Goal: Task Accomplishment & Management: Manage account settings

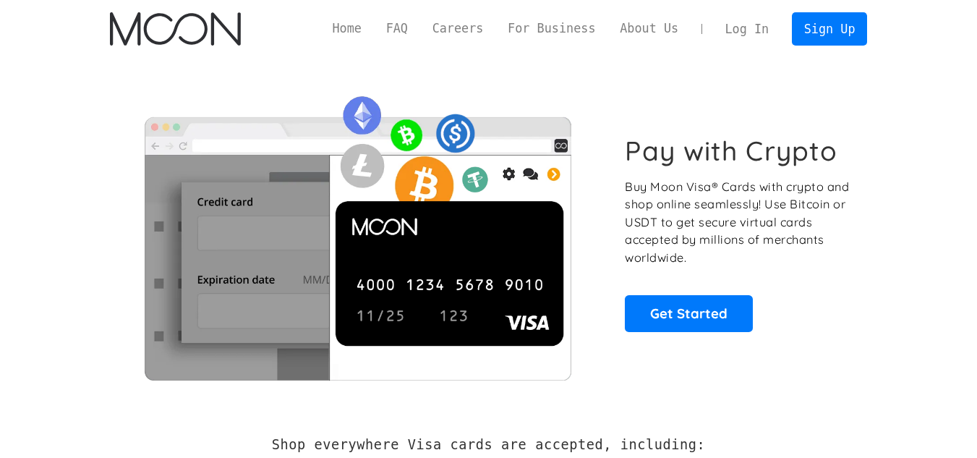
click at [768, 22] on link "Log In" at bounding box center [747, 29] width 68 height 32
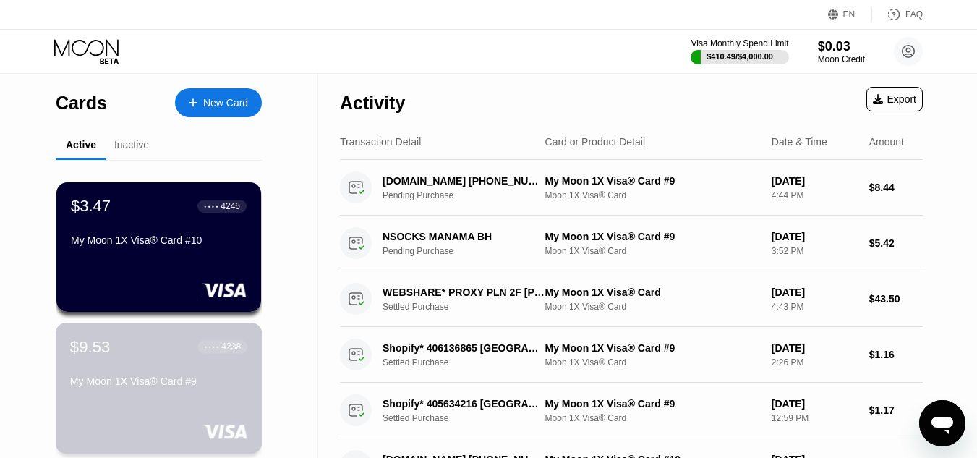
click at [124, 383] on div "My Moon 1X Visa® Card #9" at bounding box center [158, 381] width 177 height 12
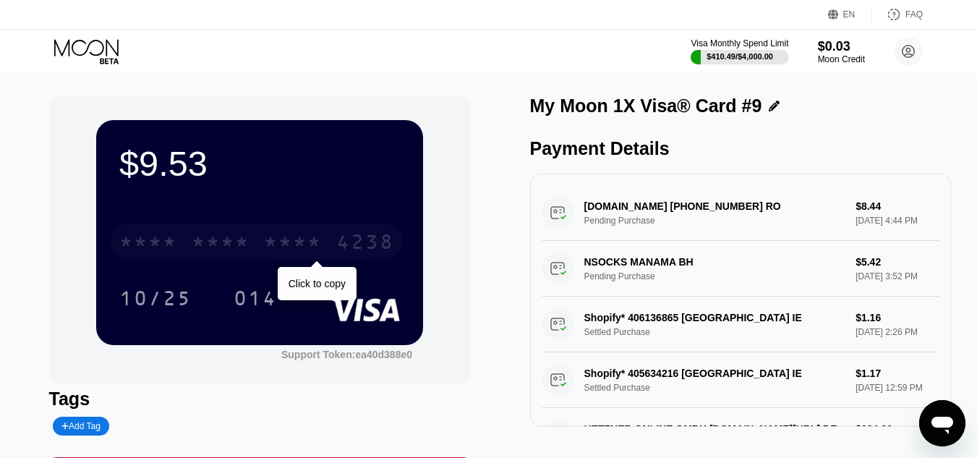
click at [276, 247] on div "* * * *" at bounding box center [293, 243] width 58 height 23
